Goal: Task Accomplishment & Management: Use online tool/utility

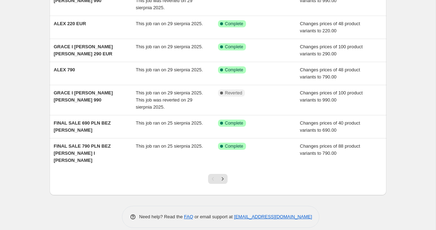
scroll to position [149, 0]
click at [224, 175] on icon "Next" at bounding box center [222, 178] width 7 height 7
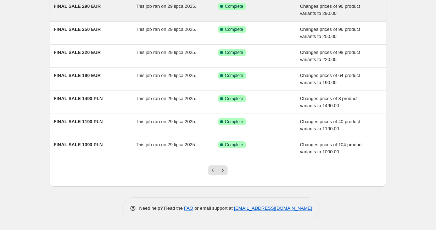
scroll to position [135, 0]
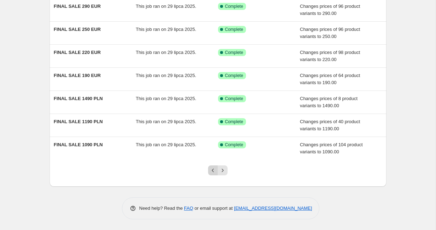
click at [212, 172] on icon "Previous" at bounding box center [212, 170] width 7 height 7
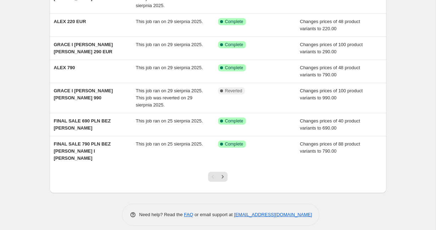
scroll to position [150, 0]
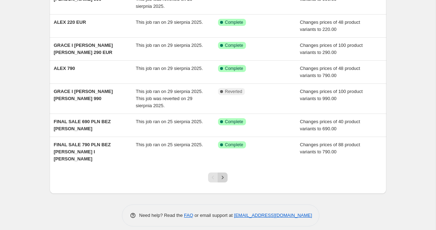
click at [225, 174] on icon "Next" at bounding box center [222, 177] width 7 height 7
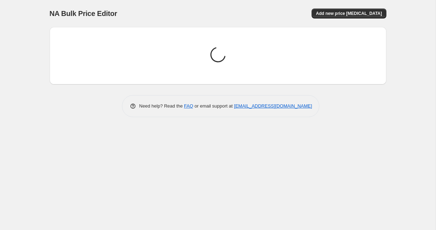
scroll to position [0, 0]
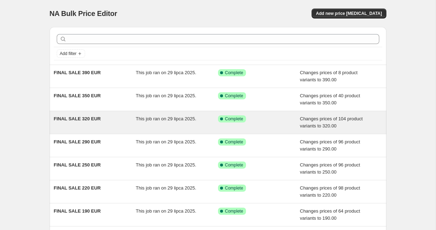
click at [319, 126] on span "Changes prices of 104 product variants to 320.00" at bounding box center [331, 122] width 63 height 12
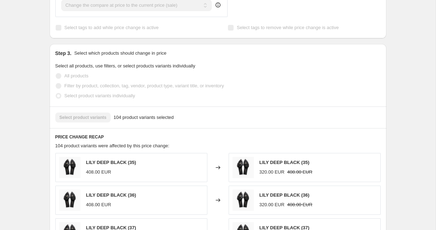
scroll to position [293, 0]
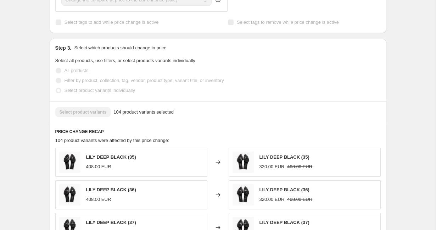
click at [131, 113] on span "104 product variants selected" at bounding box center [143, 111] width 60 height 7
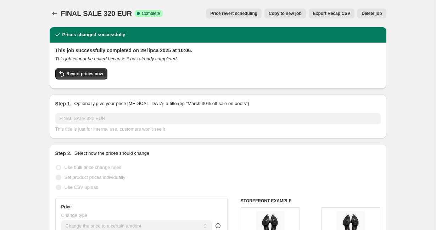
scroll to position [0, 0]
click at [54, 13] on icon "Price change jobs" at bounding box center [54, 13] width 7 height 7
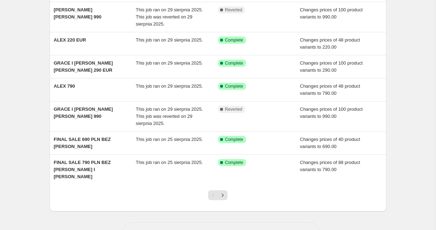
scroll to position [133, 0]
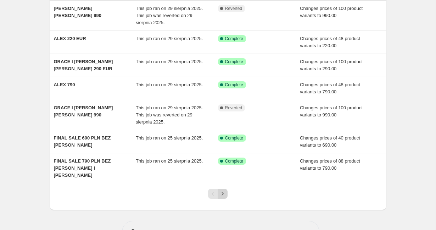
click at [224, 190] on icon "Next" at bounding box center [222, 193] width 7 height 7
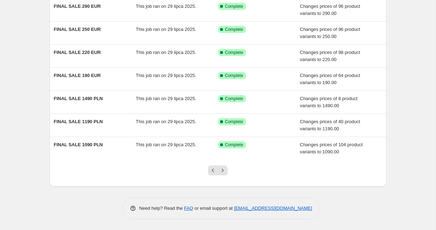
scroll to position [135, 0]
click at [213, 171] on icon "Previous" at bounding box center [212, 170] width 7 height 7
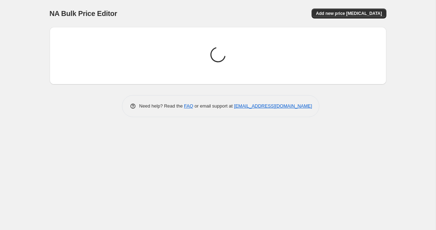
scroll to position [0, 0]
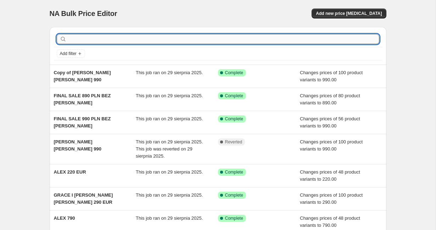
click at [167, 39] on input "text" at bounding box center [223, 39] width 311 height 10
type input "lily"
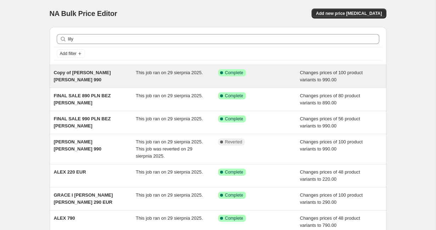
click at [108, 73] on span "Copy of [PERSON_NAME] [PERSON_NAME] 990" at bounding box center [82, 76] width 57 height 12
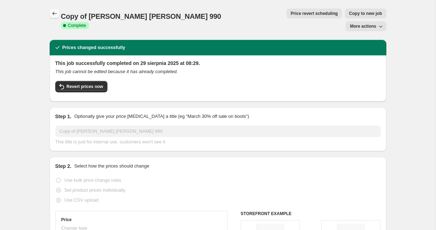
click at [55, 13] on icon "Price change jobs" at bounding box center [54, 13] width 7 height 7
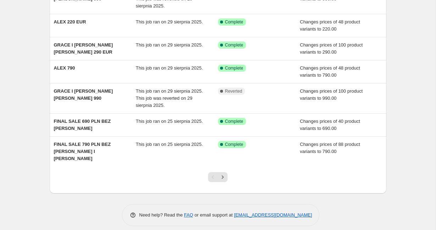
scroll to position [150, 0]
click at [223, 174] on icon "Next" at bounding box center [222, 177] width 7 height 7
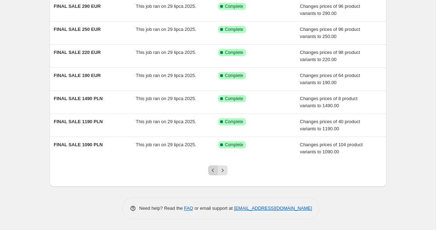
scroll to position [135, 0]
click at [211, 171] on icon "Previous" at bounding box center [212, 170] width 7 height 7
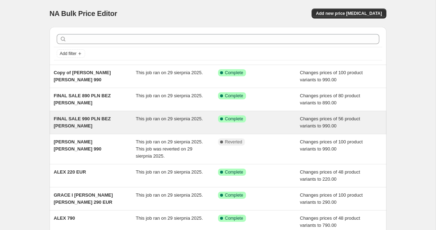
click at [196, 120] on span "This job ran on 29 sierpnia 2025." at bounding box center [169, 118] width 67 height 5
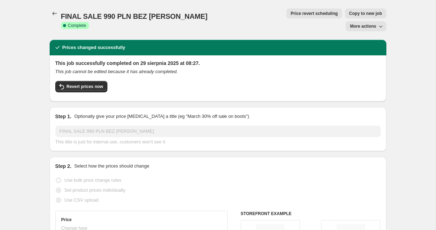
click at [380, 23] on icon "button" at bounding box center [380, 26] width 7 height 7
click at [54, 13] on icon "Price change jobs" at bounding box center [54, 13] width 7 height 7
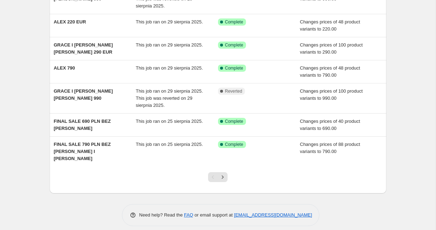
scroll to position [150, 0]
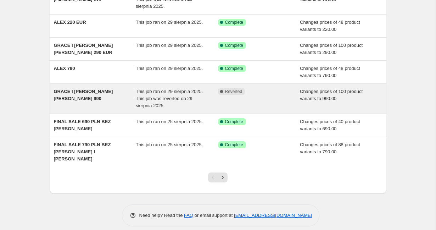
click at [186, 101] on span "This job ran on 29 sierpnia 2025. This job was reverted on 29 sierpnia 2025." at bounding box center [169, 98] width 67 height 19
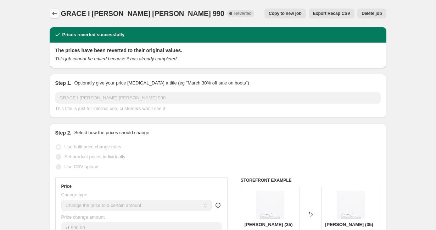
click at [57, 11] on icon "Price change jobs" at bounding box center [54, 13] width 7 height 7
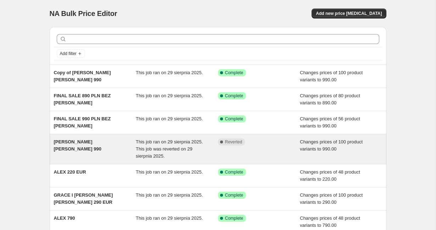
click at [170, 148] on span "This job ran on 29 sierpnia 2025. This job was reverted on 29 sierpnia 2025." at bounding box center [169, 148] width 67 height 19
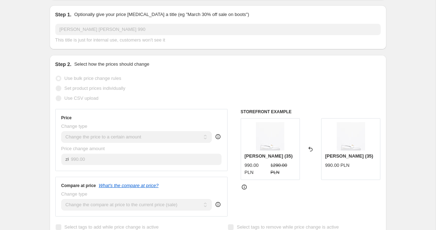
scroll to position [153, 0]
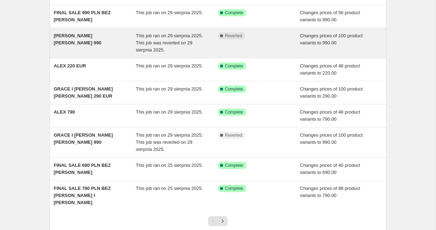
scroll to position [108, 0]
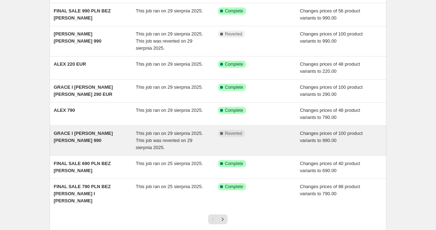
click at [159, 144] on div "This job ran on 29 sierpnia 2025. This job was reverted on 29 sierpnia 2025." at bounding box center [177, 140] width 82 height 21
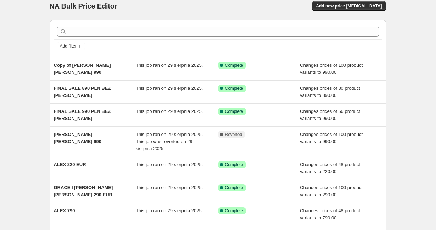
scroll to position [10, 0]
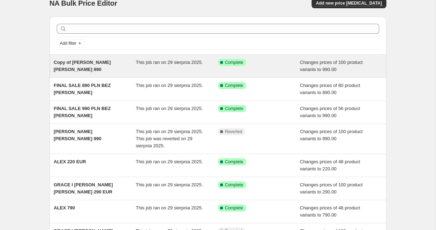
click at [96, 62] on span "Copy of [PERSON_NAME] [PERSON_NAME] 990" at bounding box center [82, 66] width 57 height 12
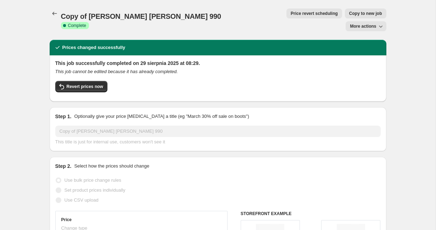
click at [381, 23] on icon "button" at bounding box center [380, 26] width 7 height 7
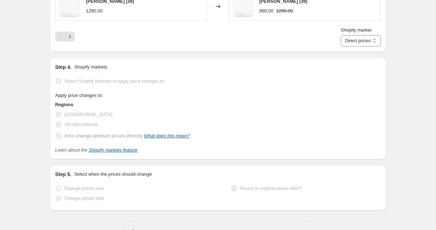
scroll to position [591, 0]
